Goal: Task Accomplishment & Management: Manage account settings

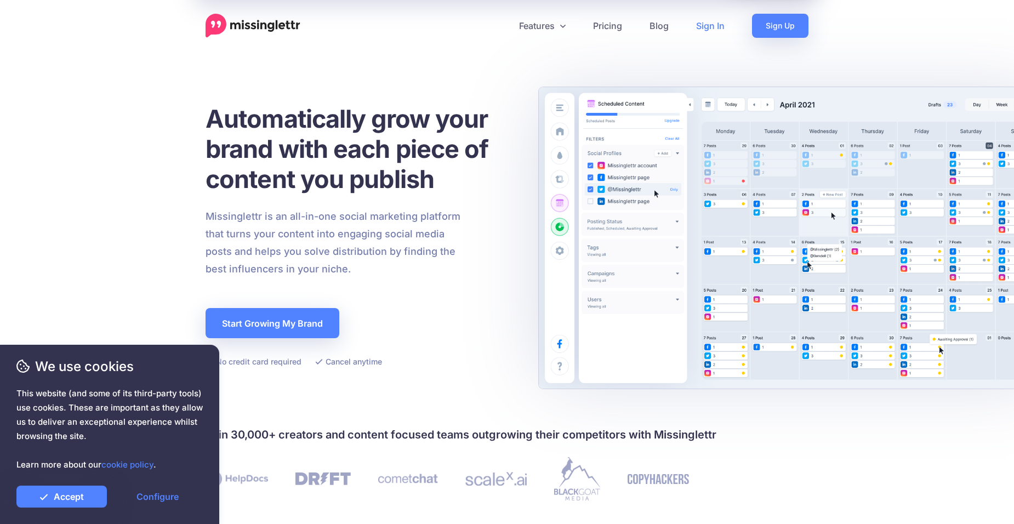
click at [725, 22] on link "Sign In" at bounding box center [710, 26] width 56 height 24
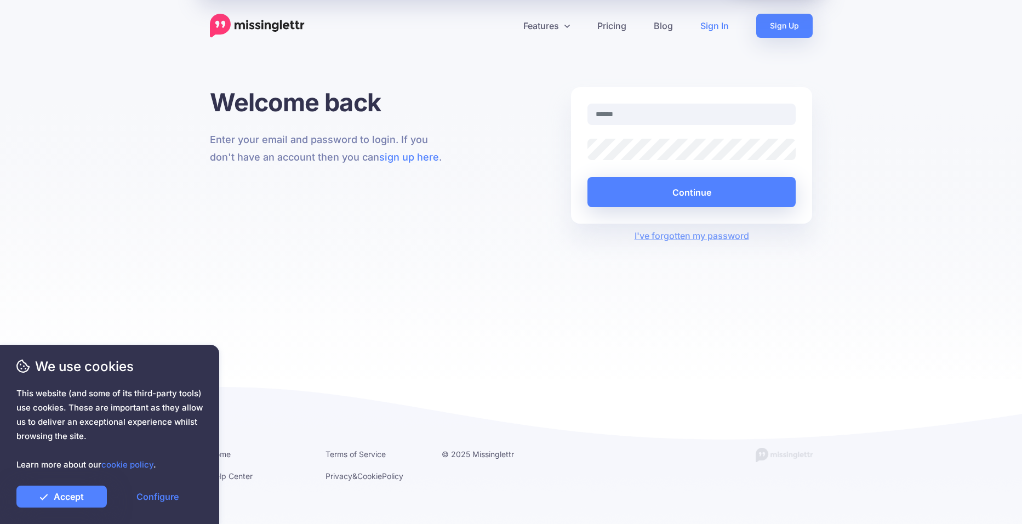
type input "**********"
click at [709, 197] on button "Continue" at bounding box center [691, 192] width 209 height 30
click at [76, 496] on link "Accept" at bounding box center [61, 496] width 90 height 22
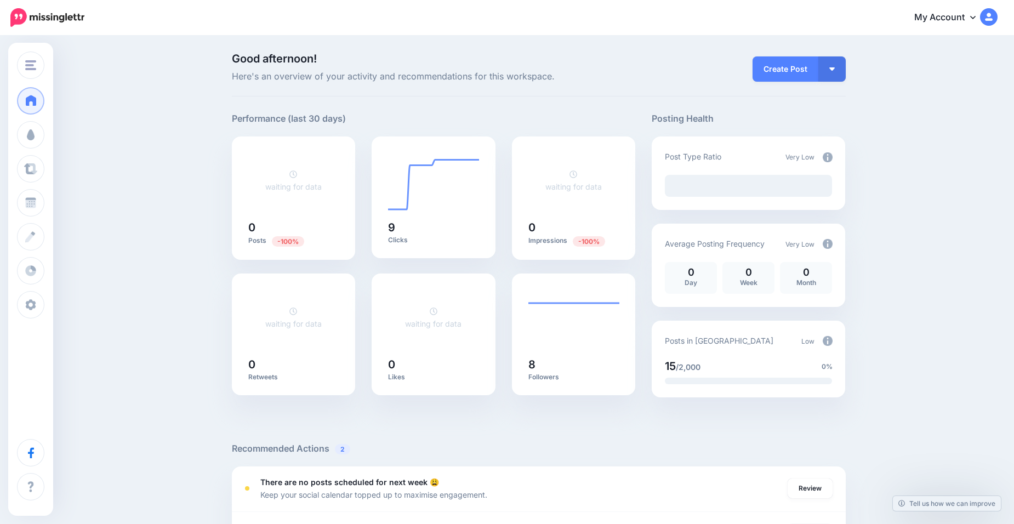
click at [950, 19] on link "My Account" at bounding box center [950, 17] width 94 height 27
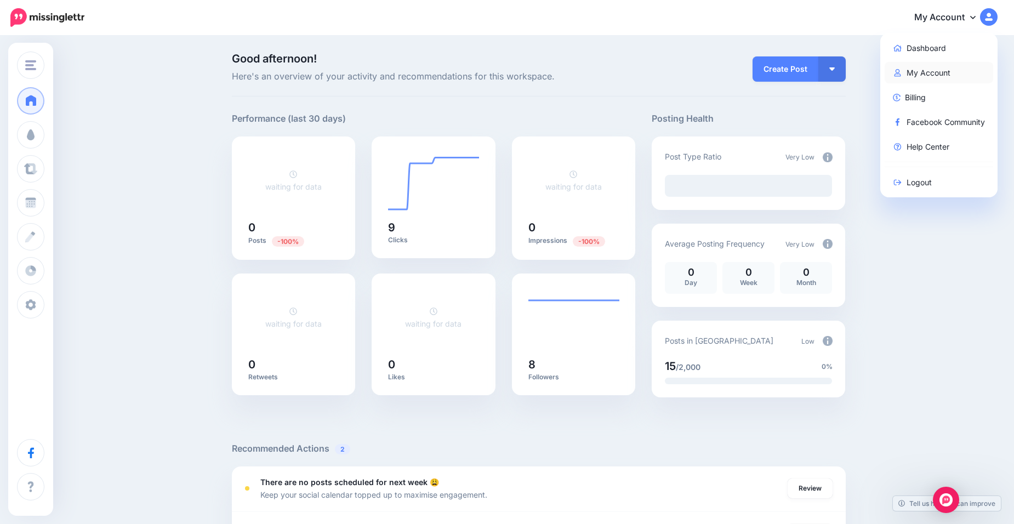
click at [927, 68] on link "My Account" at bounding box center [938, 72] width 109 height 21
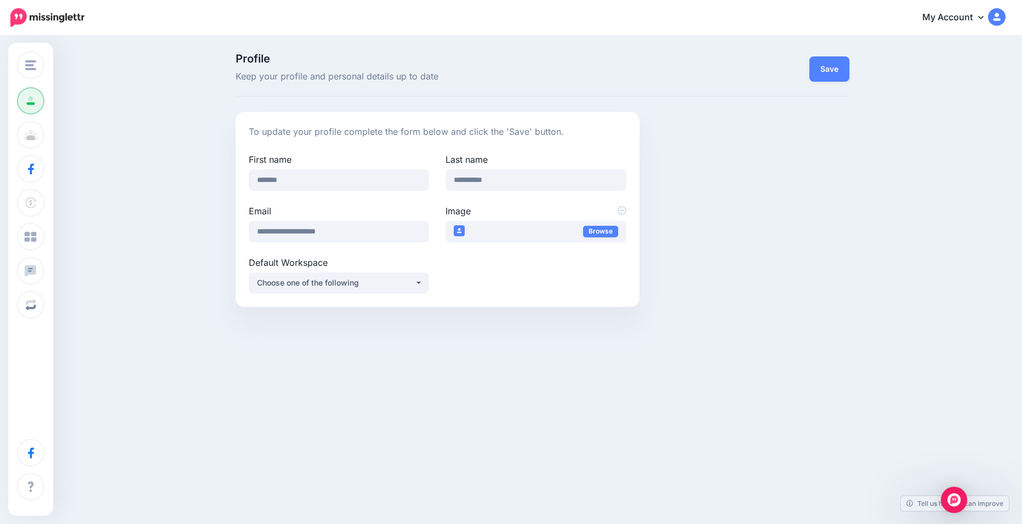
click at [997, 19] on img at bounding box center [997, 17] width 18 height 18
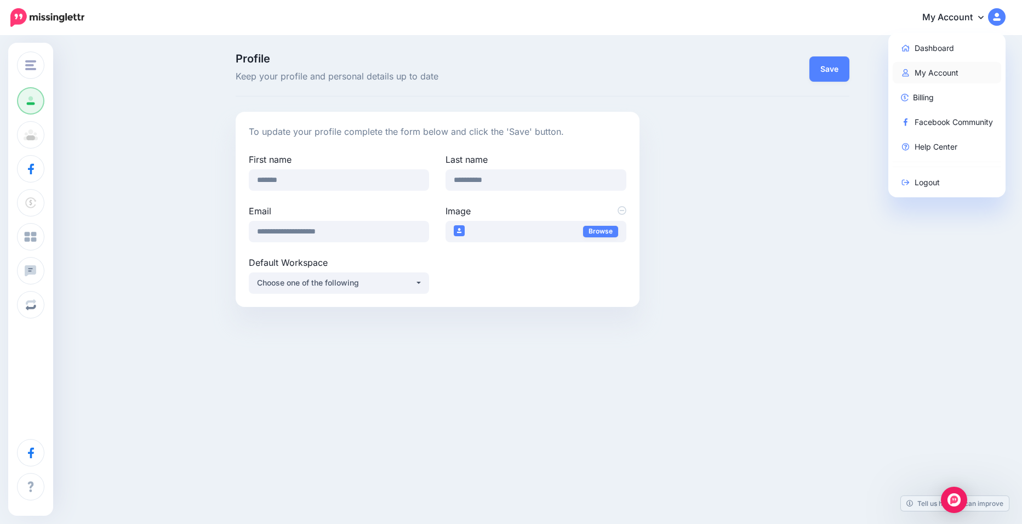
click at [932, 76] on link "My Account" at bounding box center [947, 72] width 109 height 21
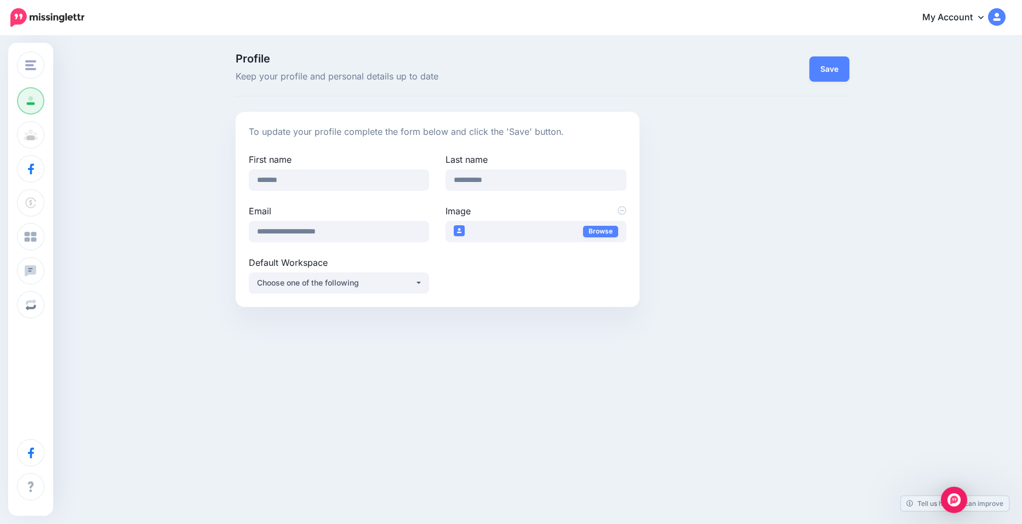
click at [970, 13] on link "My Account" at bounding box center [958, 17] width 94 height 27
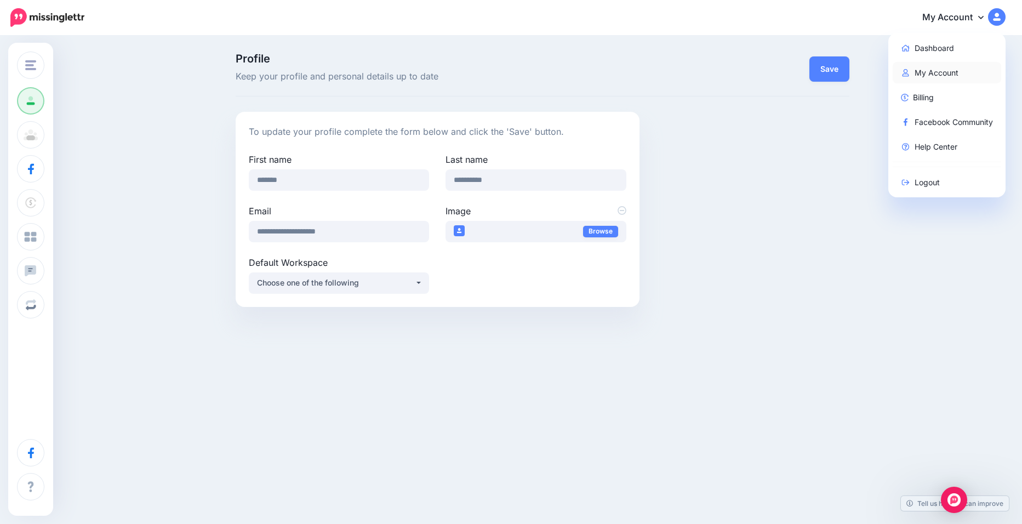
click at [925, 72] on link "My Account" at bounding box center [947, 72] width 109 height 21
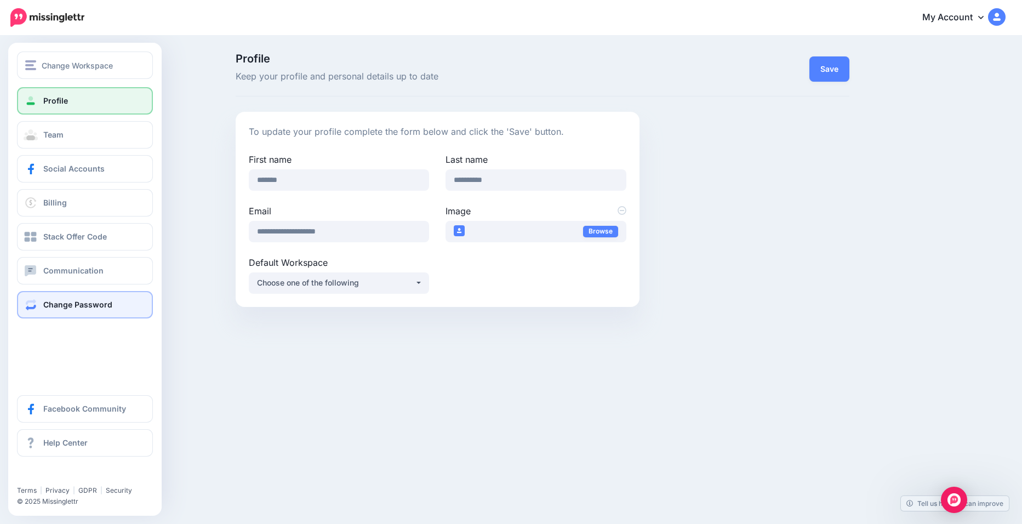
click at [92, 299] on link "Change Password" at bounding box center [85, 304] width 136 height 27
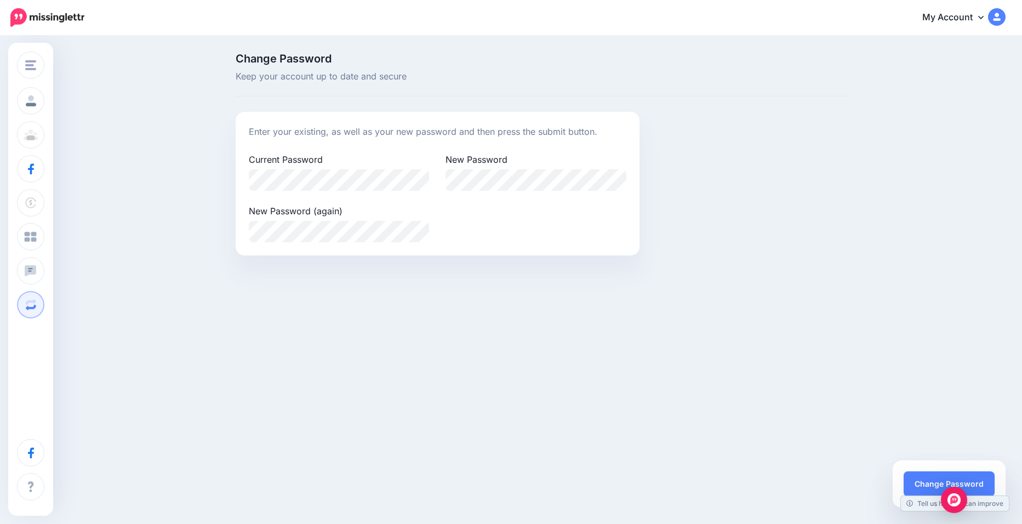
click at [970, 19] on link "My Account" at bounding box center [958, 17] width 94 height 27
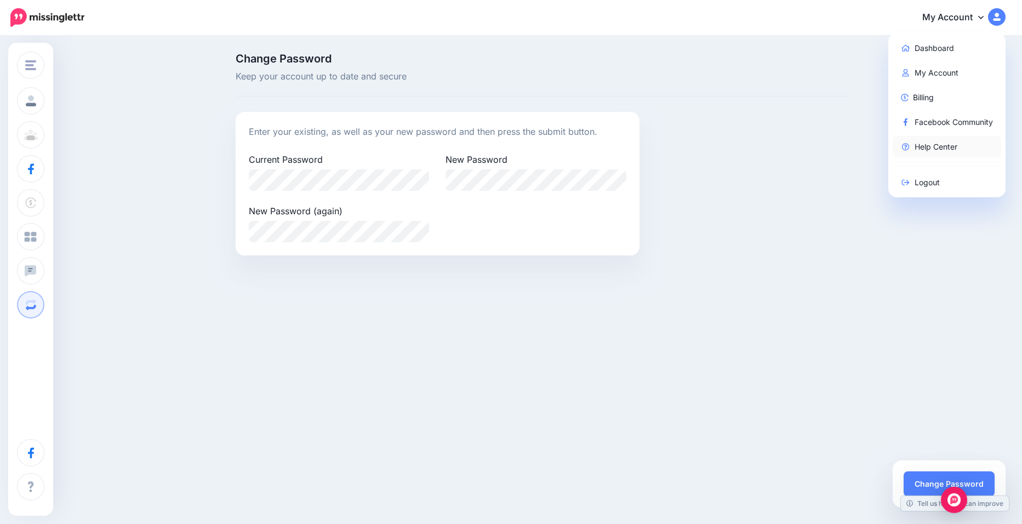
click at [922, 148] on link "Help Center" at bounding box center [947, 146] width 109 height 21
